Goal: Task Accomplishment & Management: Use online tool/utility

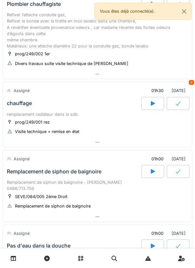
scroll to position [65, 0]
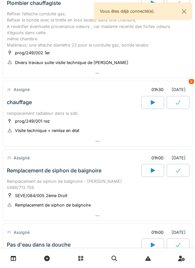
click at [86, 145] on div at bounding box center [97, 141] width 189 height 9
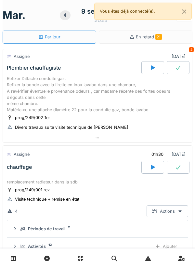
scroll to position [27, 0]
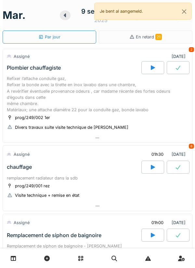
click at [107, 208] on div at bounding box center [97, 205] width 189 height 9
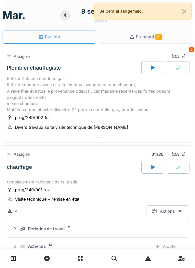
click at [109, 258] on div "Documents 14 Ajouter" at bounding box center [97, 264] width 171 height 12
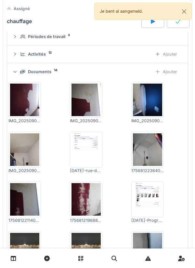
scroll to position [192, 0]
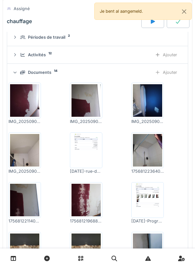
click at [91, 149] on img at bounding box center [86, 150] width 29 height 33
click at [184, 12] on button "Close" at bounding box center [184, 11] width 15 height 17
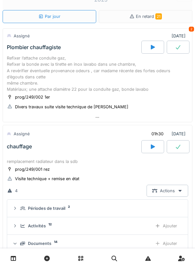
scroll to position [32, 0]
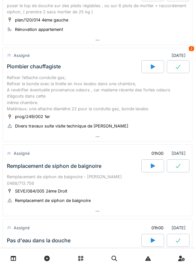
scroll to position [77, 0]
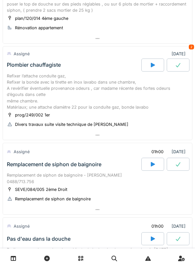
click at [118, 77] on div "Refixer l’attache conduite gaz, Refixer la bonde avec la tirette en inox lavabo…" at bounding box center [98, 91] width 182 height 37
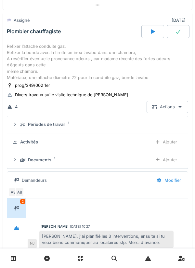
scroll to position [112, 0]
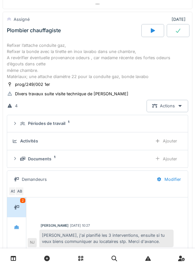
click at [121, 156] on div "Documents 1" at bounding box center [83, 159] width 127 height 6
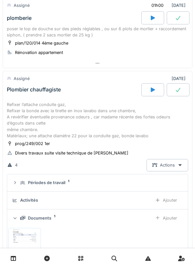
scroll to position [0, 0]
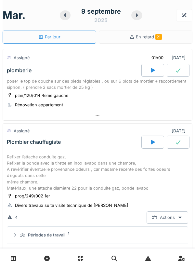
click at [65, 16] on icon at bounding box center [65, 15] width 2 height 4
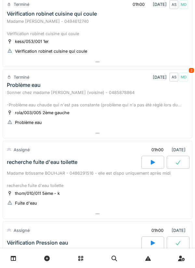
scroll to position [525, 0]
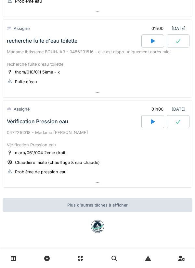
click at [136, 147] on div "0472216318 - Madame Georgine GOOSSENS Vérification Pression eau" at bounding box center [98, 139] width 182 height 19
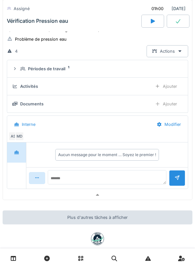
scroll to position [674, 0]
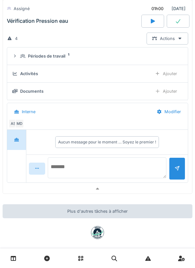
click at [122, 164] on textarea at bounding box center [107, 168] width 119 height 21
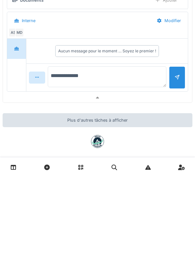
type textarea "**********"
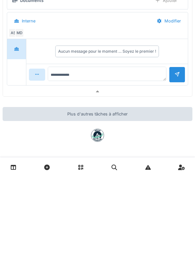
click at [177, 169] on div at bounding box center [177, 166] width 5 height 6
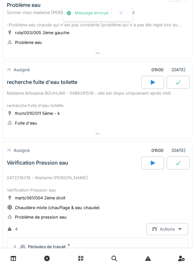
scroll to position [470, 0]
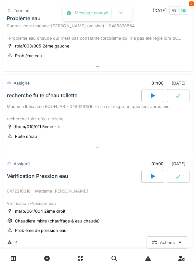
click at [115, 143] on div at bounding box center [97, 147] width 189 height 9
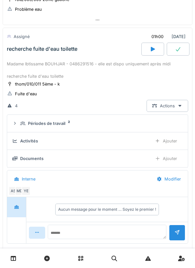
scroll to position [519, 0]
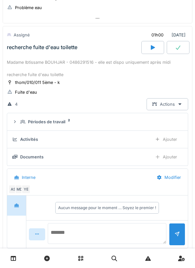
click at [124, 230] on textarea at bounding box center [107, 233] width 119 height 21
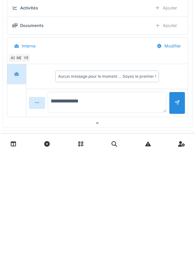
scroll to position [536, 0]
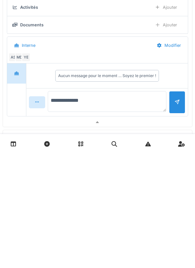
type textarea "**********"
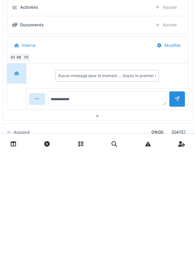
click at [175, 222] on div at bounding box center [177, 214] width 16 height 16
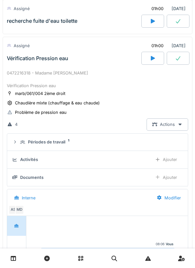
scroll to position [0, 0]
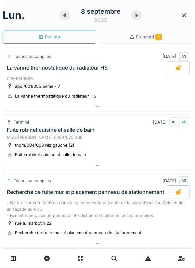
click at [138, 17] on icon at bounding box center [136, 15] width 7 height 5
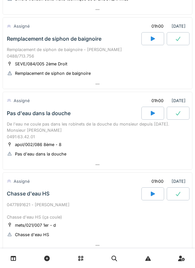
scroll to position [210, 0]
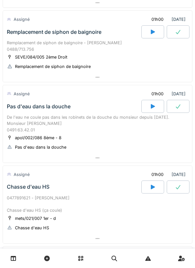
click at [34, 80] on div at bounding box center [97, 77] width 189 height 9
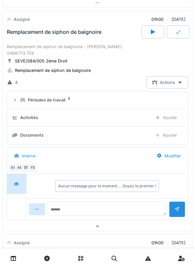
scroll to position [194, 0]
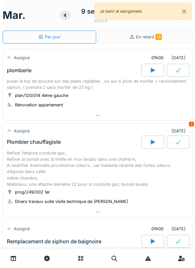
click at [157, 144] on div at bounding box center [153, 142] width 23 height 13
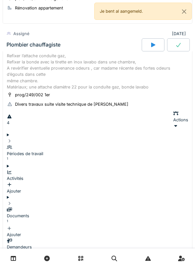
scroll to position [97, 0]
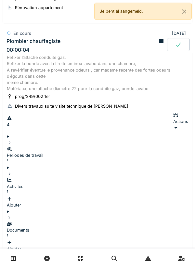
click at [173, 196] on div "Ajouter" at bounding box center [98, 202] width 182 height 12
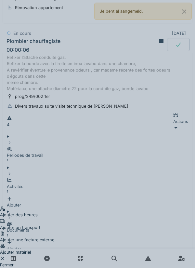
click at [54, 218] on div "Ajouter un transport" at bounding box center [27, 224] width 54 height 12
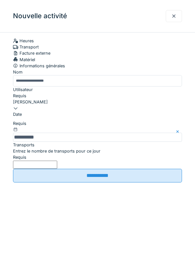
click at [101, 154] on label "Entrez le nombre de transports pour ce jour" at bounding box center [57, 151] width 88 height 6
click at [57, 169] on input "Entrez le nombre de transports pour ce jour" at bounding box center [35, 165] width 44 height 8
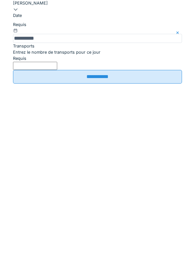
type input "*"
click at [99, 183] on input "**********" at bounding box center [97, 176] width 169 height 14
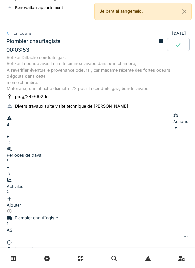
click at [135, 115] on div "Refixer l’attache conduite gaz, Refixer la bonde avec la tirette en inox lavabo…" at bounding box center [98, 254] width 190 height 402
click at [173, 120] on div "Actions" at bounding box center [180, 121] width 15 height 19
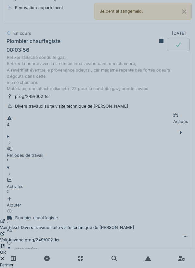
click at [122, 218] on div "Voir ticket Divers travaux suite visite technique de Nicolae" at bounding box center [67, 224] width 134 height 12
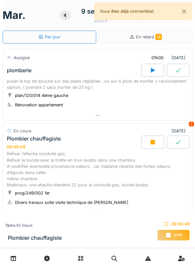
click at [171, 230] on div "Stop" at bounding box center [174, 235] width 33 height 11
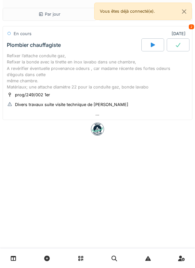
click at [29, 115] on div at bounding box center [97, 115] width 189 height 9
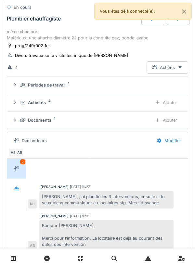
scroll to position [57, 0]
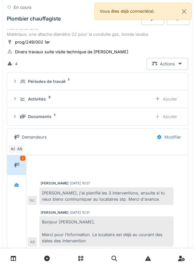
click at [124, 116] on div "Documents 1" at bounding box center [83, 117] width 127 height 6
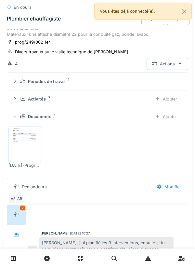
click at [165, 115] on div "Ajouter" at bounding box center [166, 117] width 33 height 12
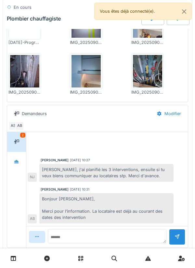
scroll to position [221, 0]
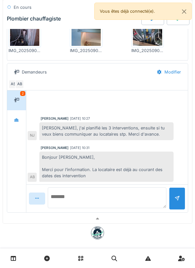
click at [113, 197] on textarea at bounding box center [107, 197] width 119 height 21
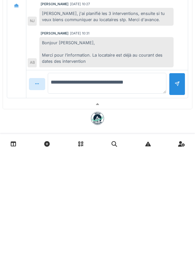
type textarea "**********"
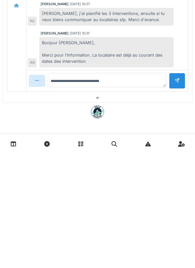
click at [176, 202] on div at bounding box center [177, 195] width 16 height 16
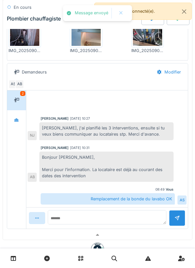
click at [118, 196] on div "Remplacement de la bonde du lavabo OK" at bounding box center [108, 198] width 134 height 11
click at [134, 217] on textarea at bounding box center [107, 220] width 119 height 21
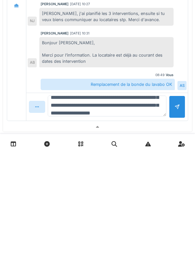
scroll to position [31, 0]
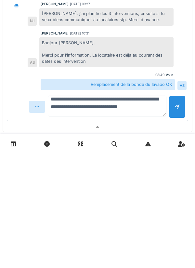
type textarea "**********"
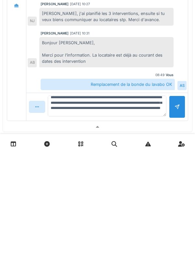
click at [173, 223] on div at bounding box center [177, 221] width 16 height 22
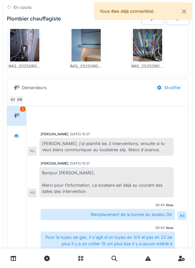
scroll to position [286, 0]
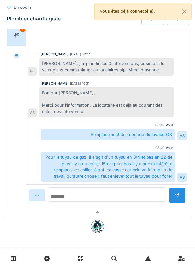
click at [124, 194] on textarea at bounding box center [107, 194] width 119 height 14
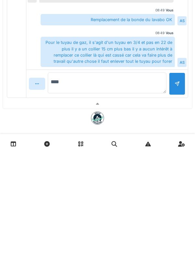
click at [150, 198] on textarea "****" at bounding box center [107, 197] width 119 height 21
type textarea "**********"
click at [178, 201] on div at bounding box center [177, 198] width 5 height 6
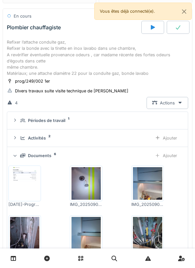
scroll to position [17, 0]
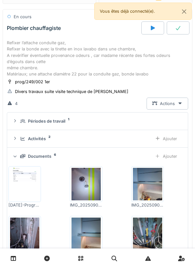
click at [169, 158] on div "Ajouter" at bounding box center [166, 156] width 33 height 12
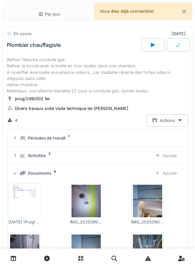
click at [186, 44] on div at bounding box center [178, 44] width 23 height 13
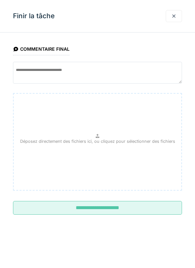
click at [142, 212] on input "**********" at bounding box center [97, 208] width 169 height 14
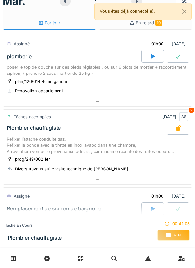
scroll to position [8, 0]
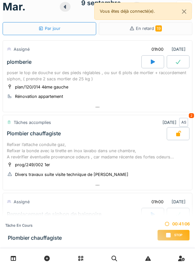
click at [151, 64] on icon at bounding box center [153, 61] width 7 height 5
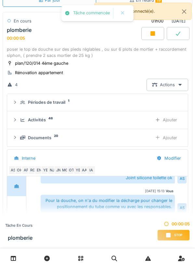
scroll to position [47, 0]
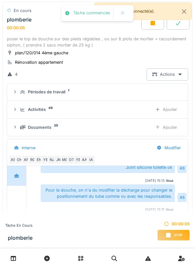
click at [179, 109] on div "Ajouter" at bounding box center [166, 110] width 33 height 12
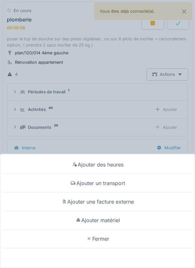
click at [124, 184] on div "Ajouter un transport" at bounding box center [98, 183] width 192 height 19
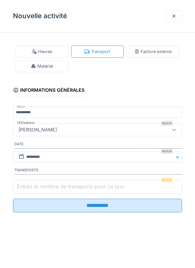
click at [131, 186] on input "Entrez le nombre de transports pour ce jour" at bounding box center [97, 187] width 169 height 14
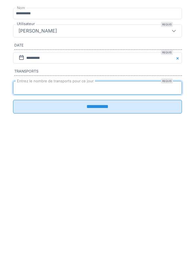
type input "*"
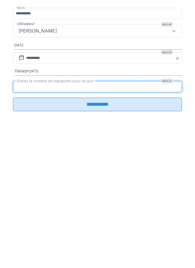
click at [160, 206] on input "**********" at bounding box center [97, 204] width 169 height 14
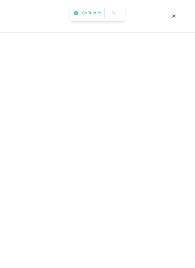
click at [33, 205] on div at bounding box center [97, 134] width 195 height 268
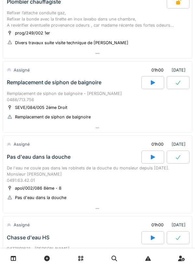
scroll to position [140, 0]
